Goal: Transaction & Acquisition: Obtain resource

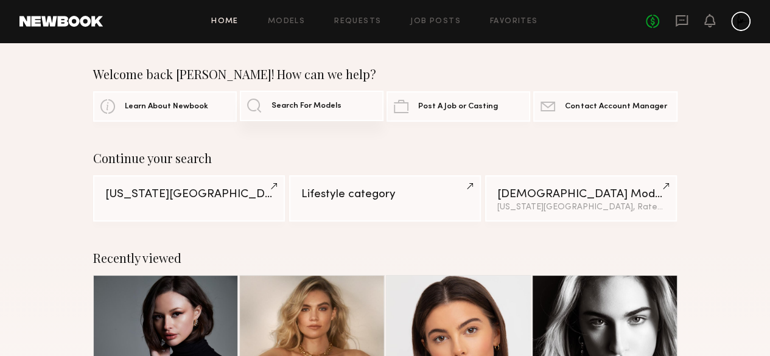
click at [257, 109] on link "Search For Models" at bounding box center [312, 106] width 144 height 30
click at [272, 103] on span "Search For Models" at bounding box center [307, 106] width 70 height 8
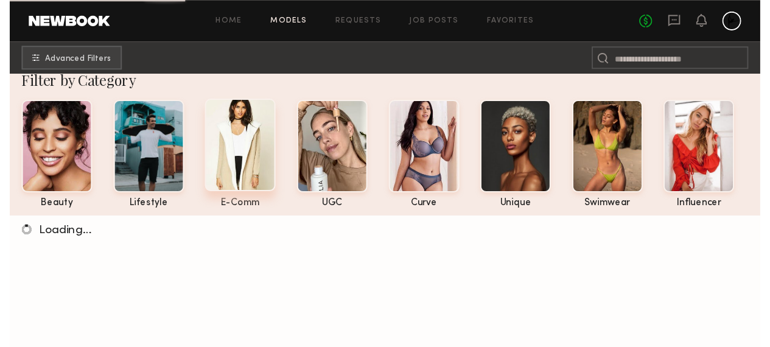
scroll to position [19, 0]
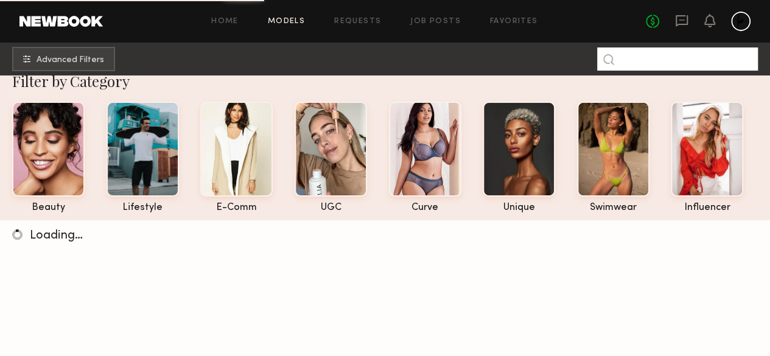
click at [634, 68] on input at bounding box center [677, 58] width 161 height 23
type input "*****"
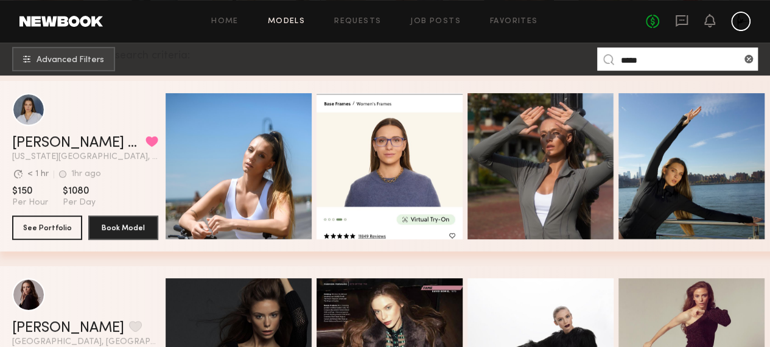
scroll to position [202, 0]
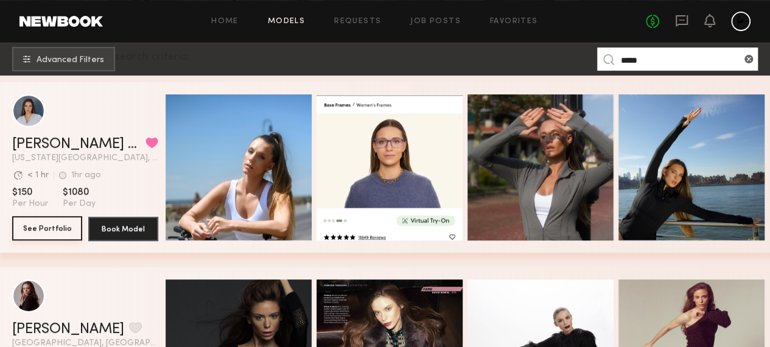
click at [46, 231] on button "See Portfolio" at bounding box center [47, 228] width 70 height 24
